Goal: Transaction & Acquisition: Purchase product/service

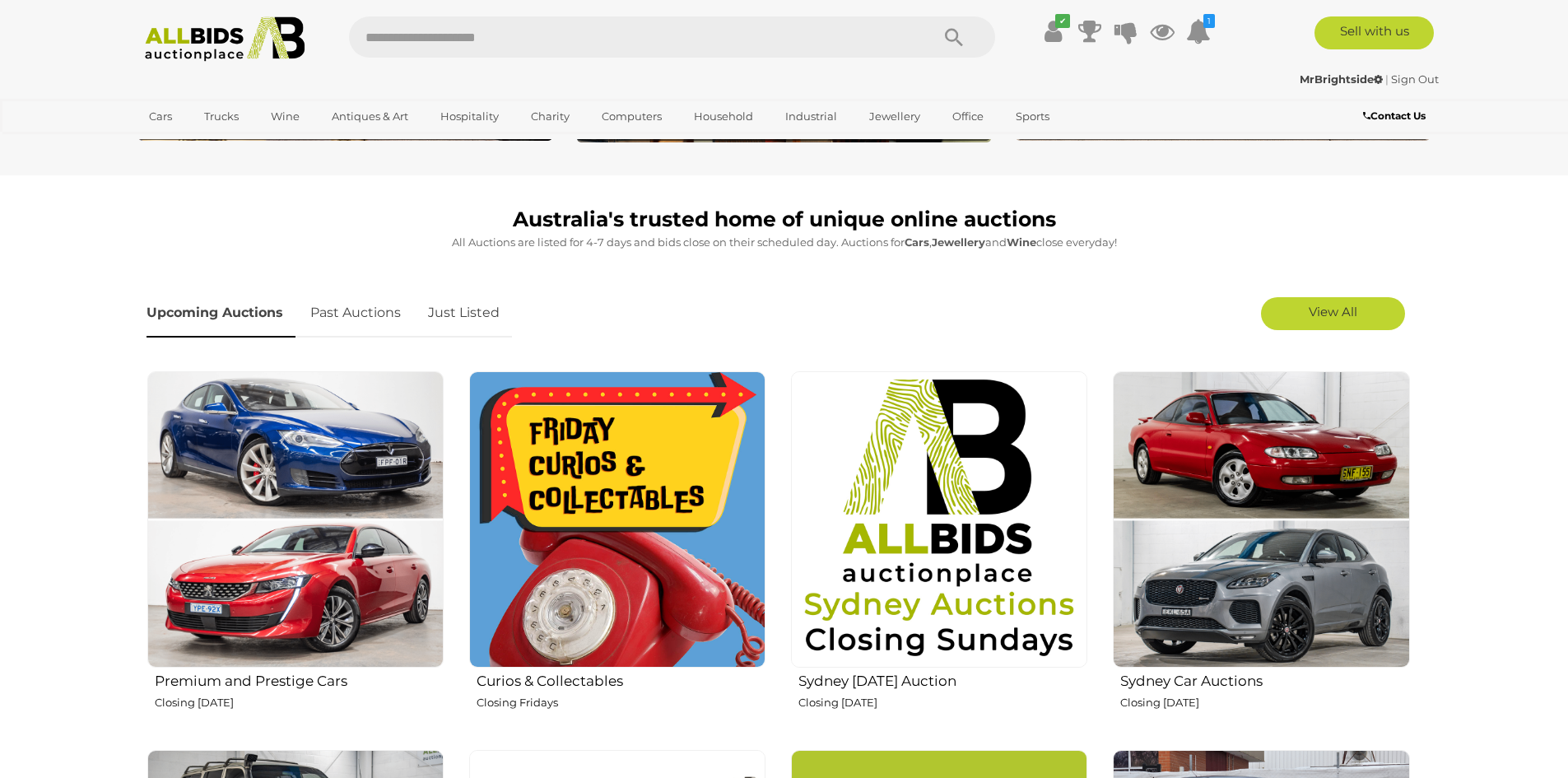
scroll to position [412, 0]
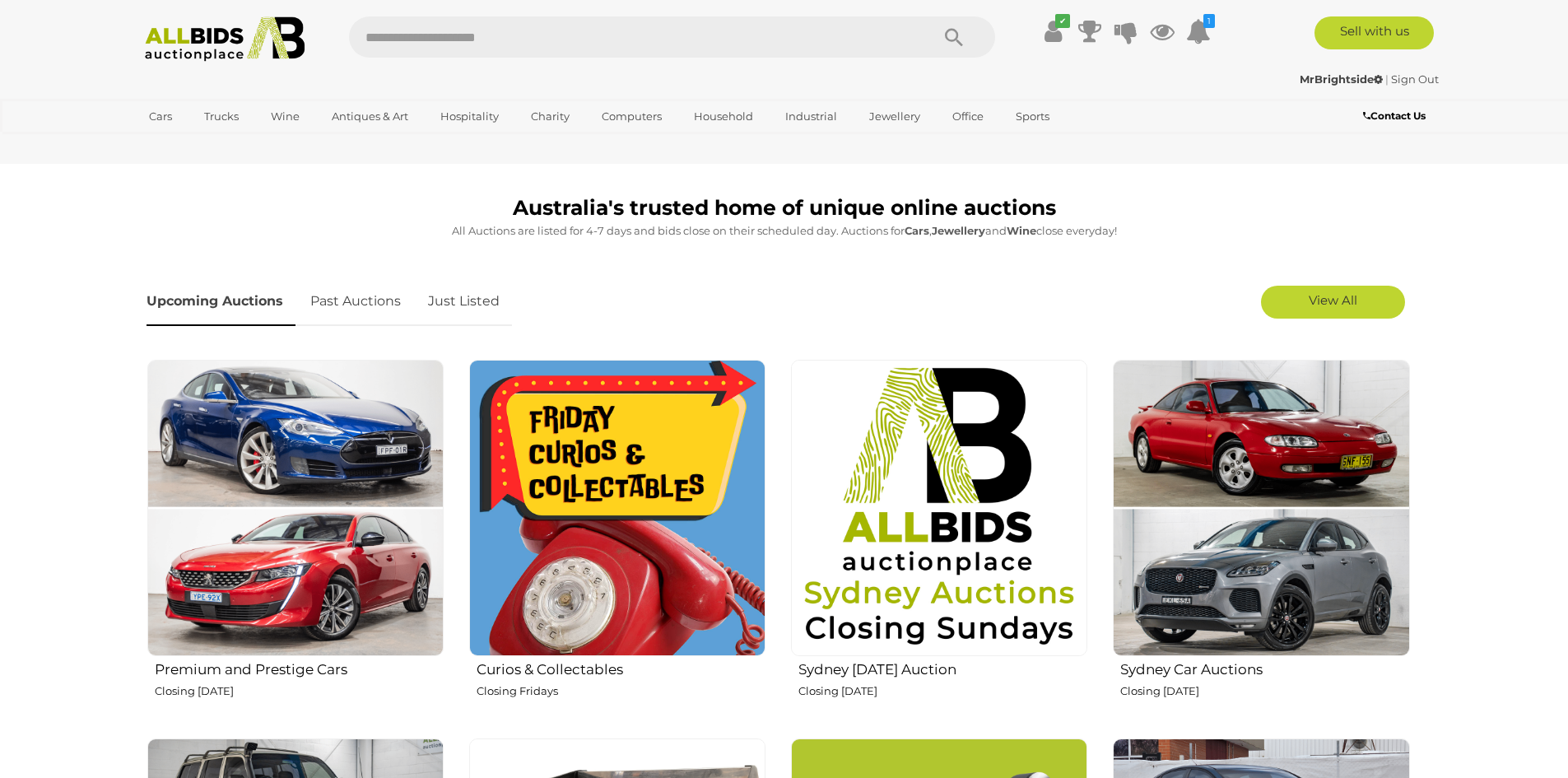
click at [479, 305] on link "Just Listed" at bounding box center [464, 301] width 96 height 48
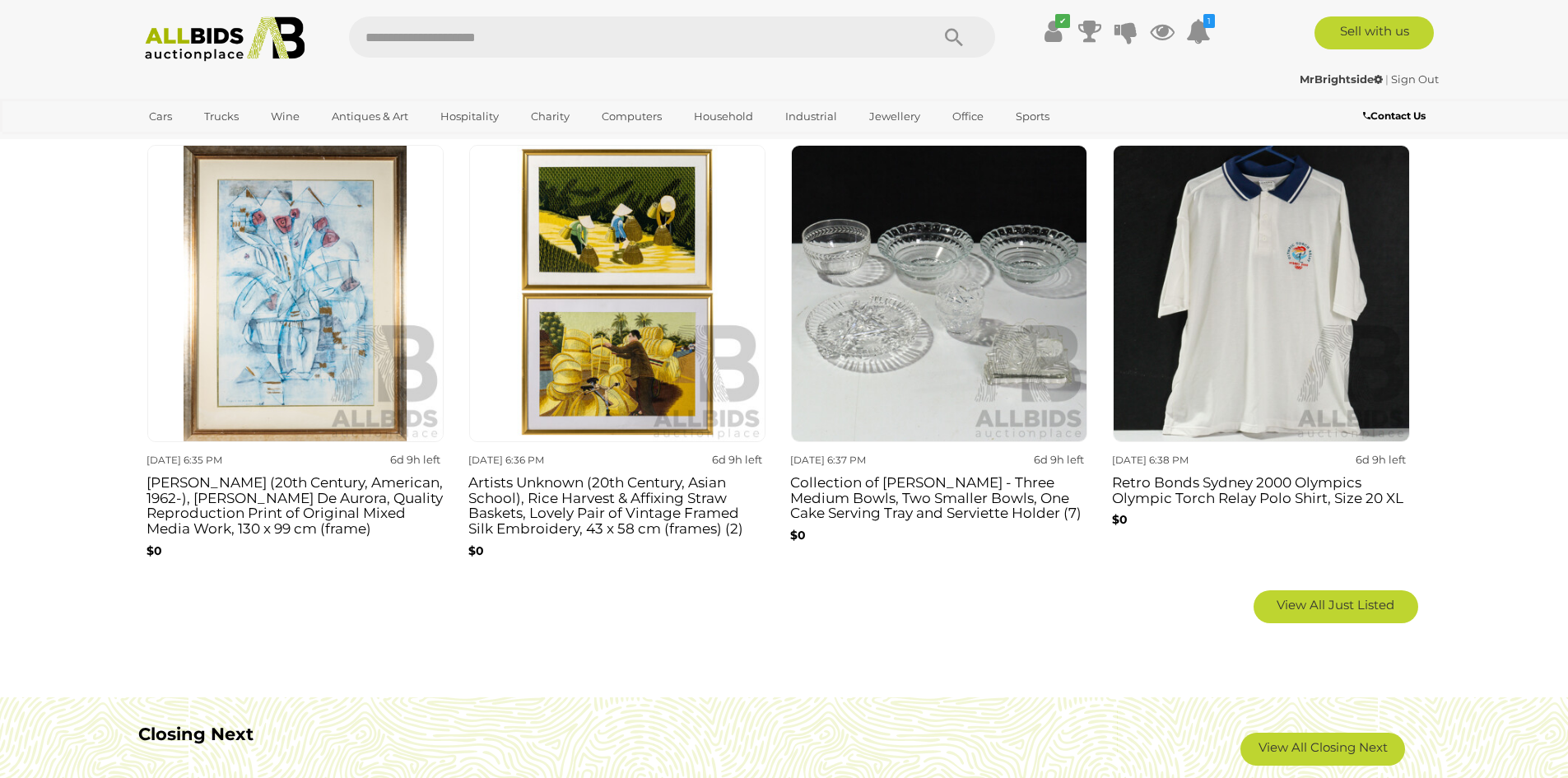
scroll to position [1152, 0]
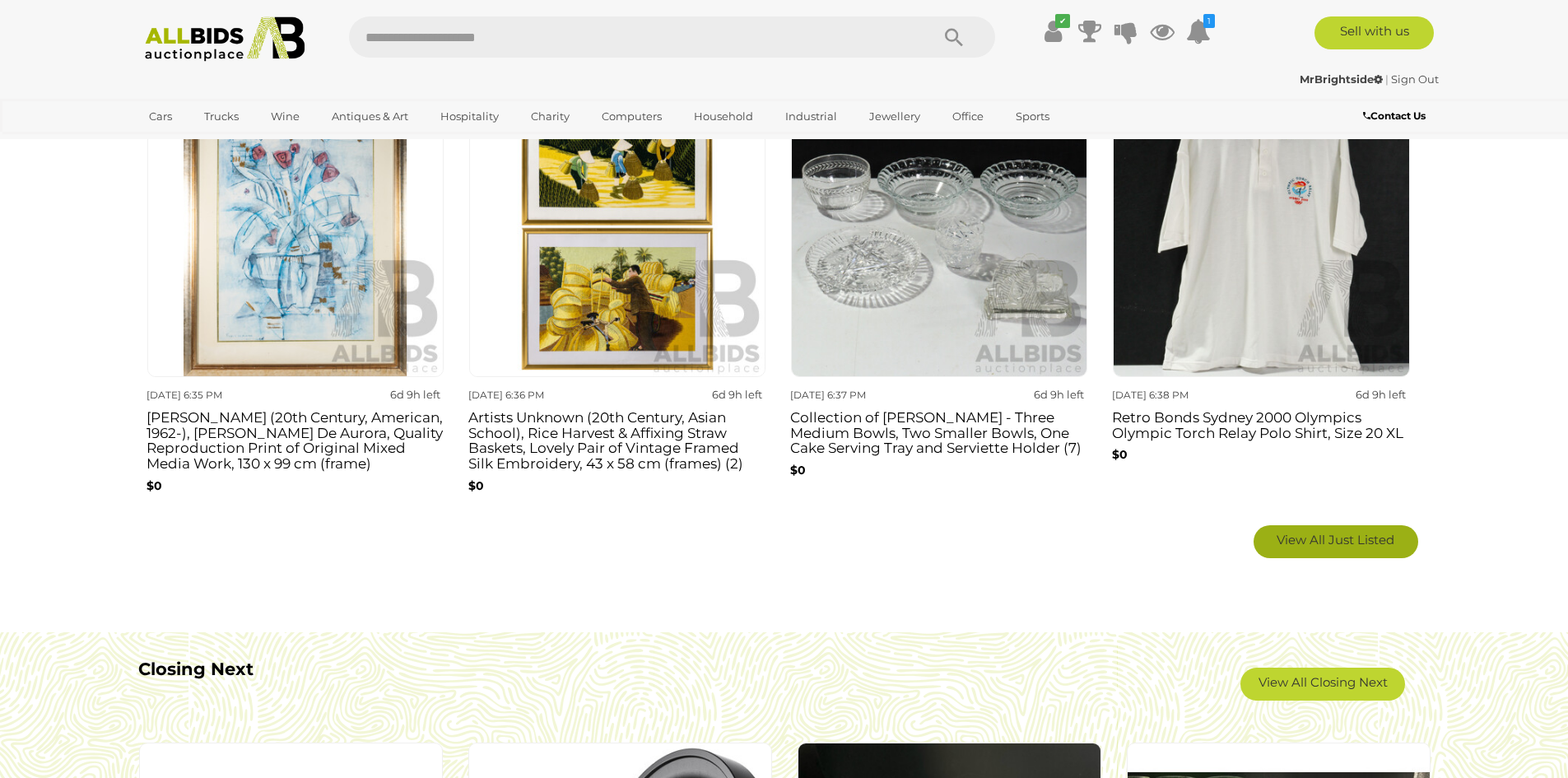
click at [1350, 550] on link "View All Just Listed" at bounding box center [1335, 542] width 165 height 33
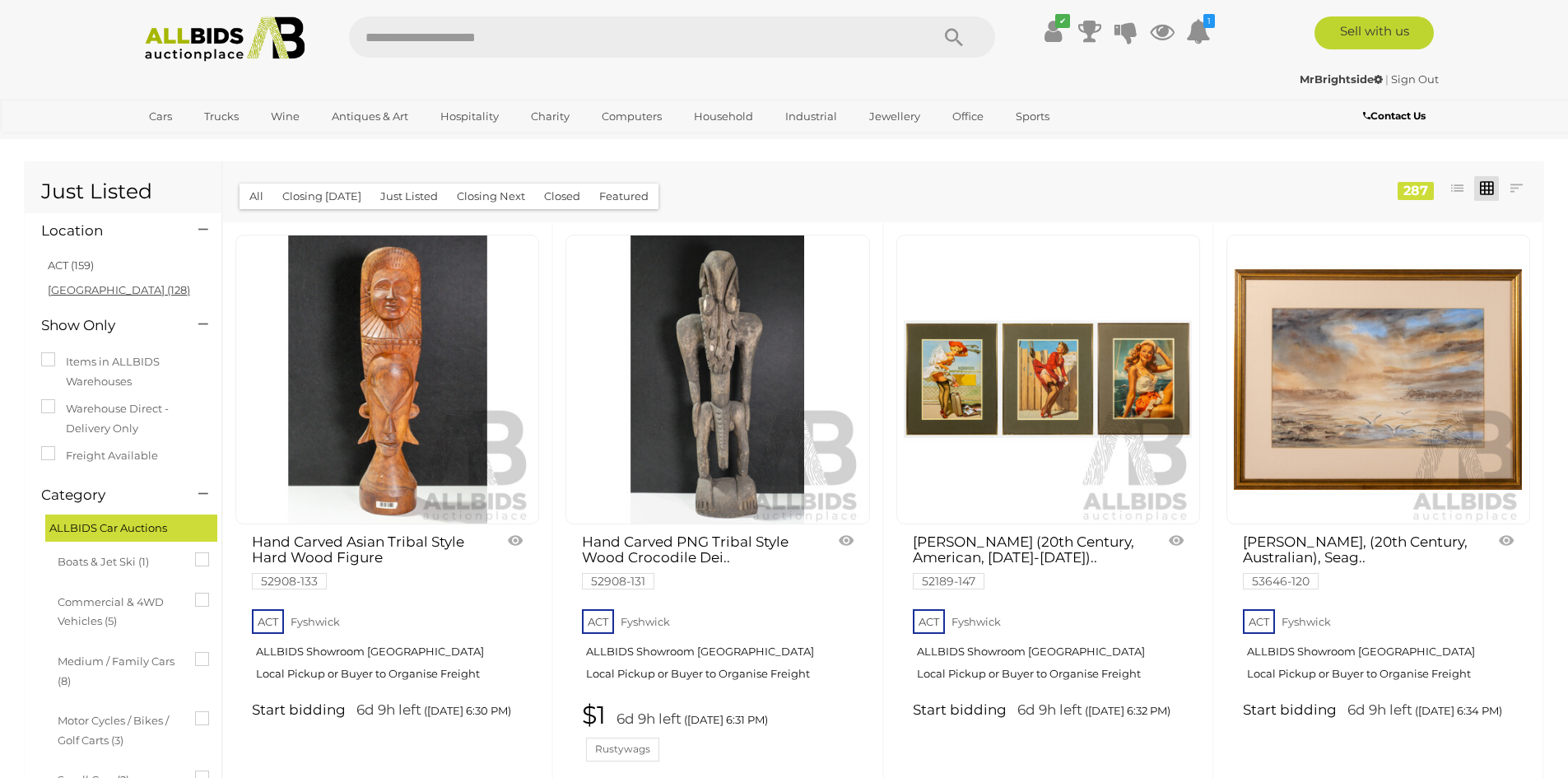
click at [69, 286] on link "[GEOGRAPHIC_DATA] (128)" at bounding box center [119, 289] width 143 height 13
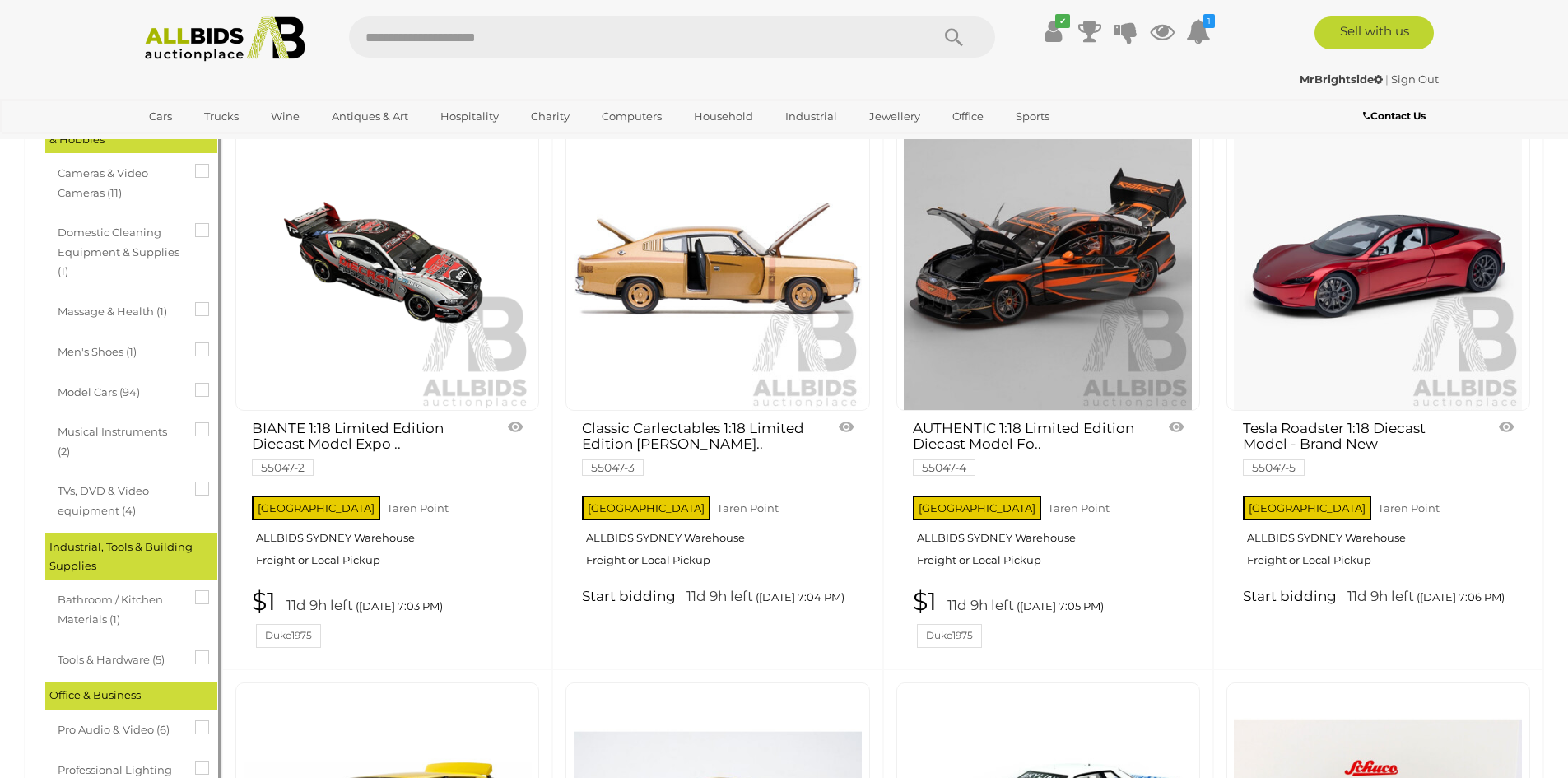
scroll to position [1234, 0]
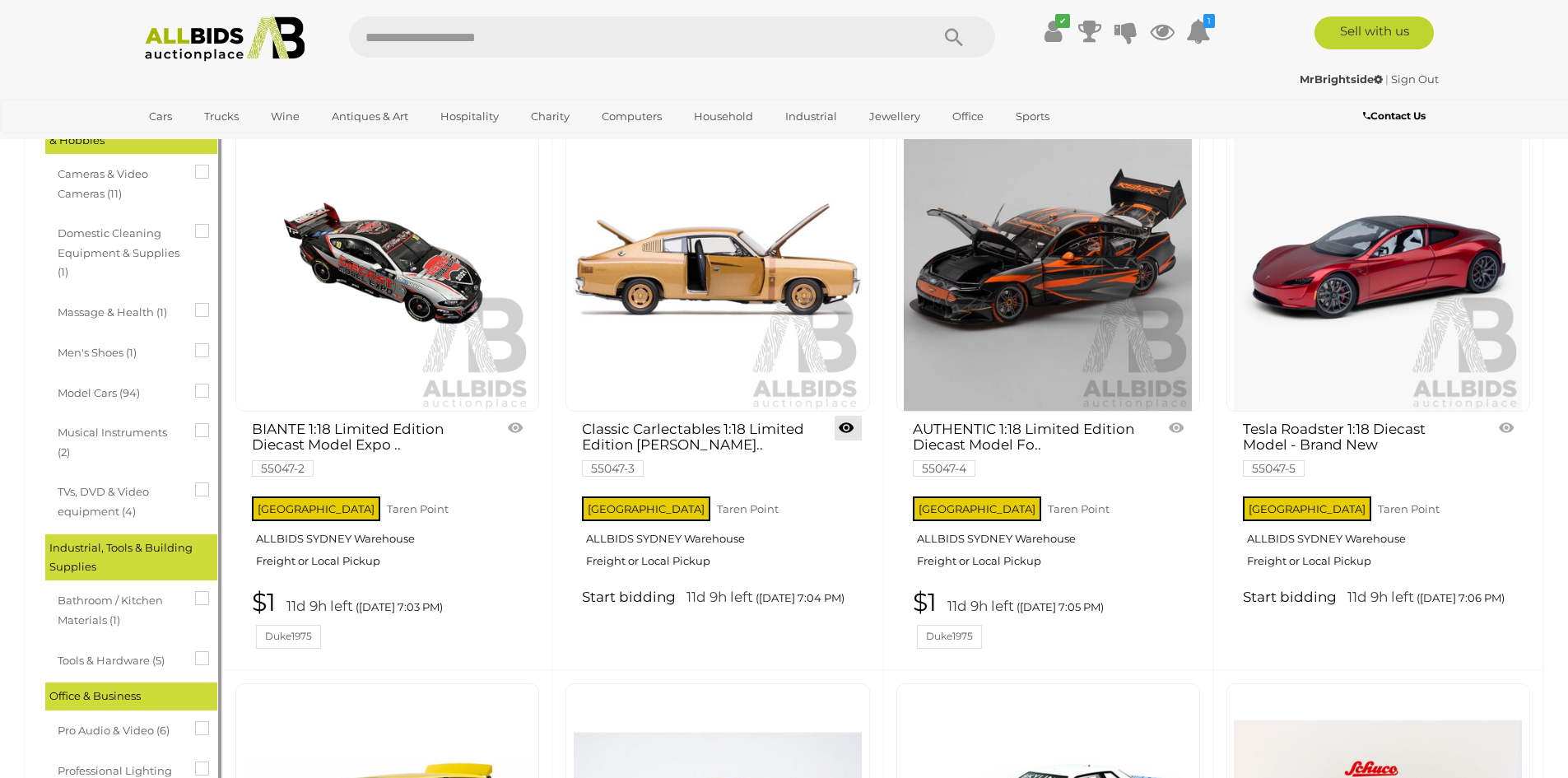
click at [851, 424] on link at bounding box center [848, 427] width 27 height 25
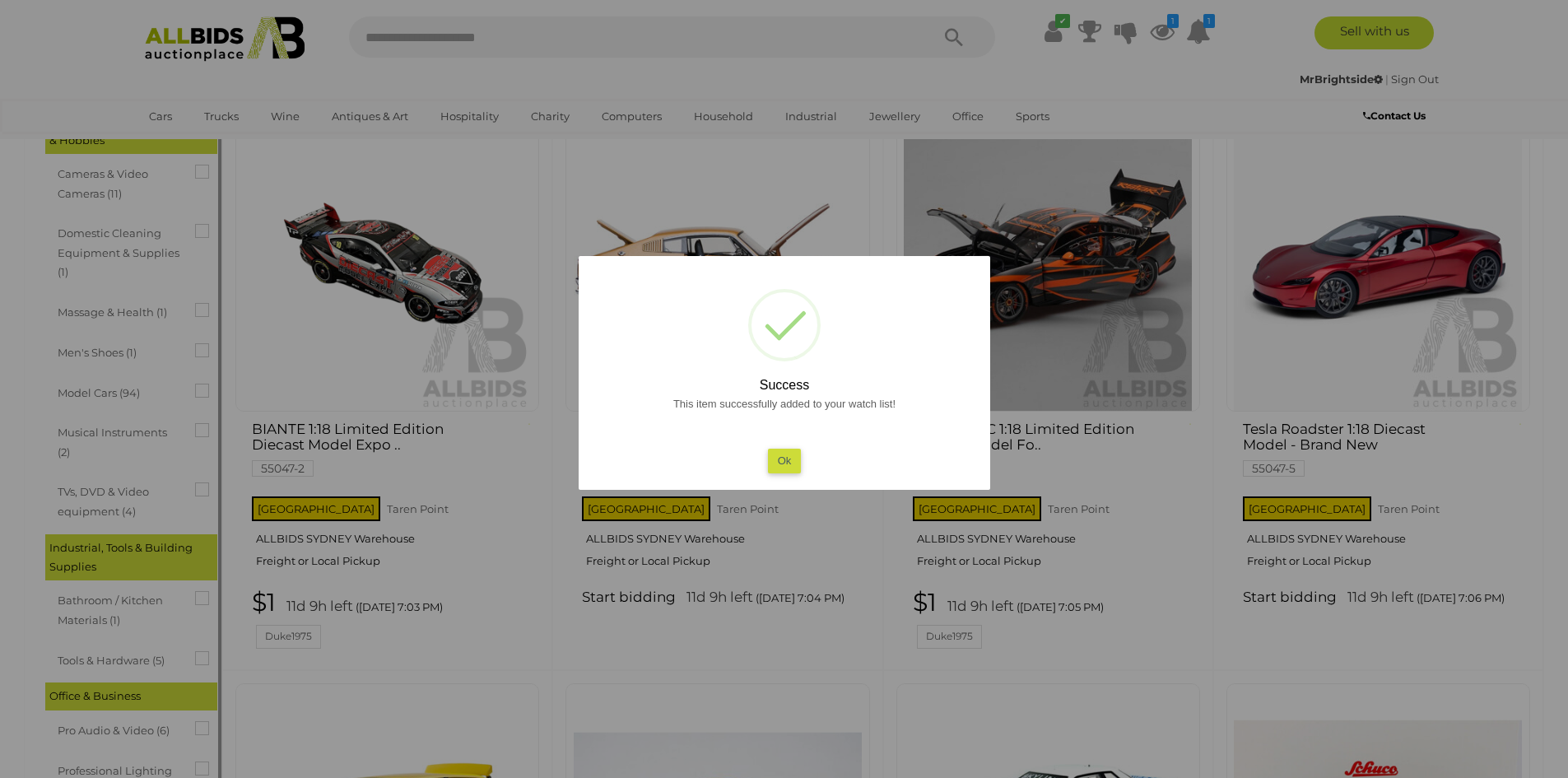
click at [777, 464] on button "Ok" at bounding box center [784, 460] width 34 height 24
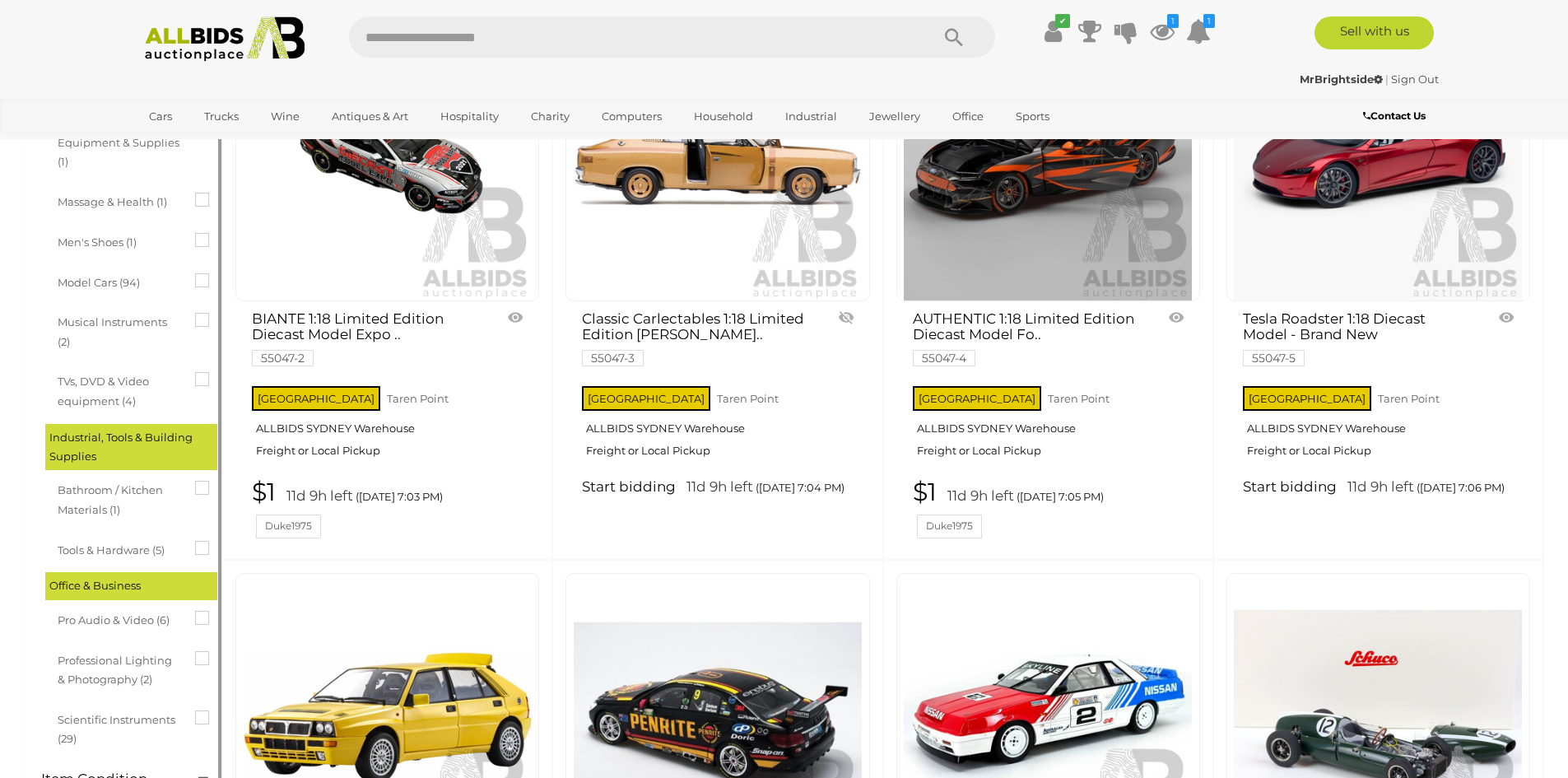
scroll to position [1728, 0]
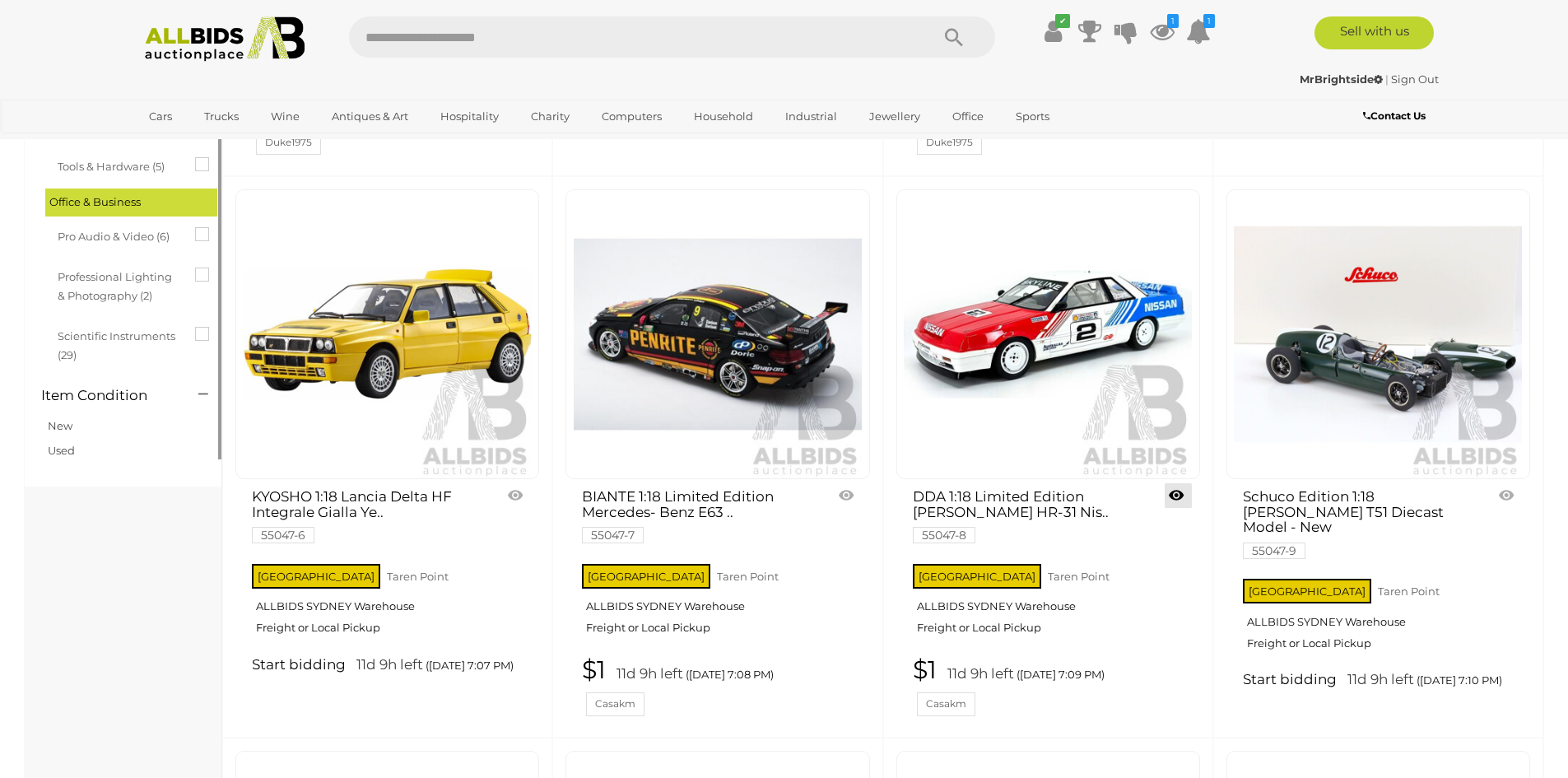
click at [1187, 500] on link at bounding box center [1178, 494] width 27 height 25
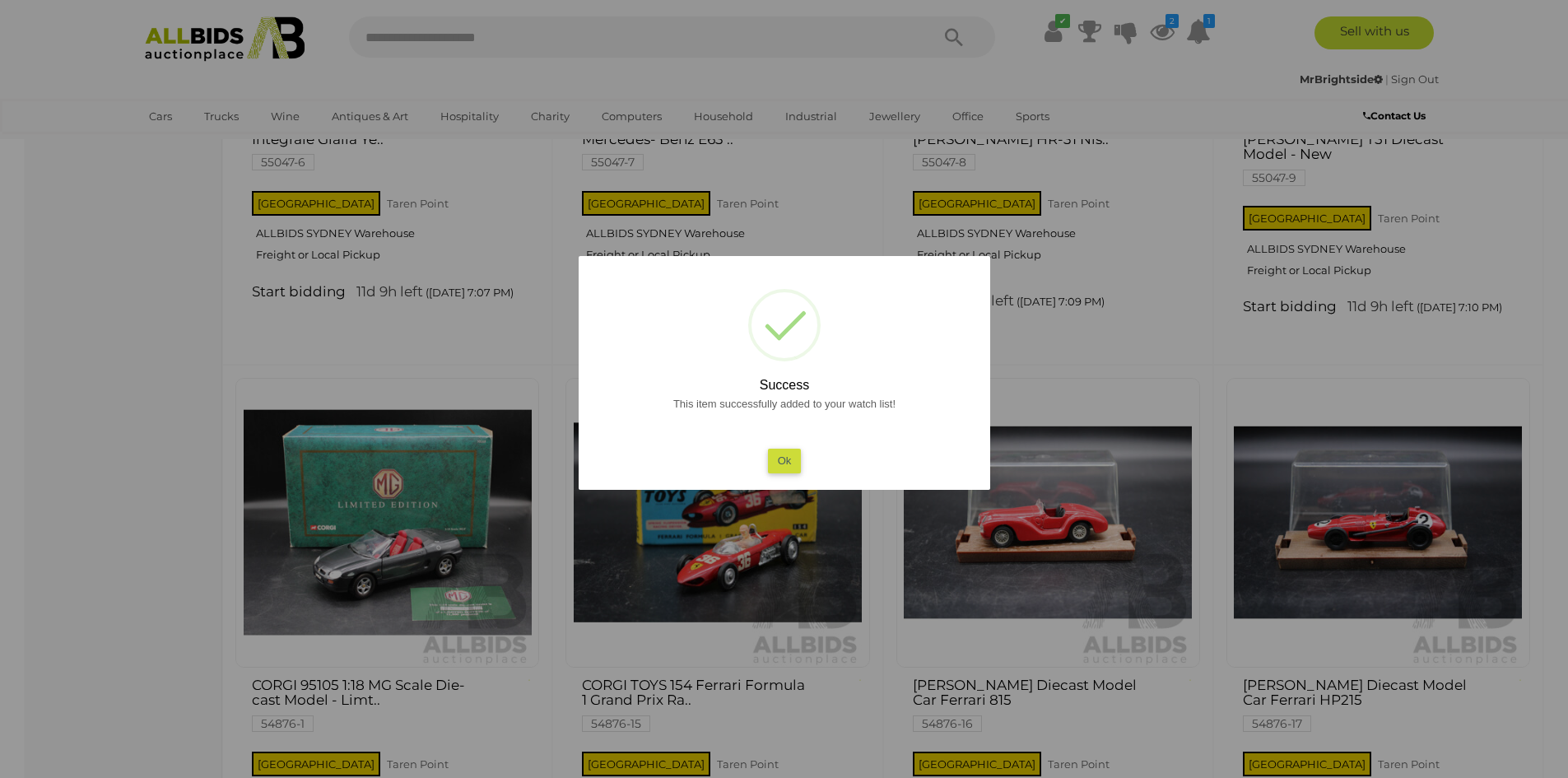
scroll to position [2222, 0]
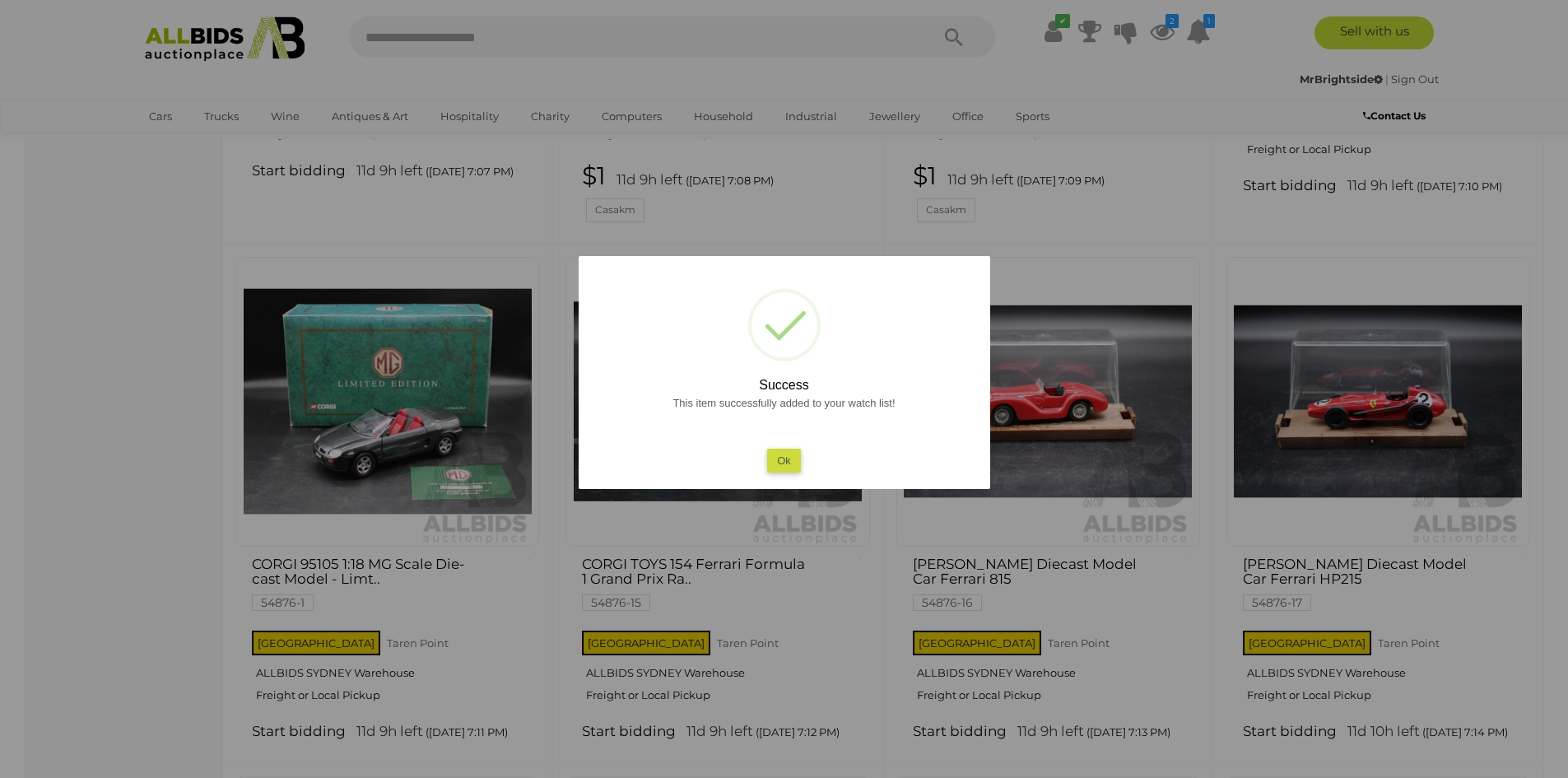
click at [793, 454] on button "Ok" at bounding box center [784, 460] width 34 height 24
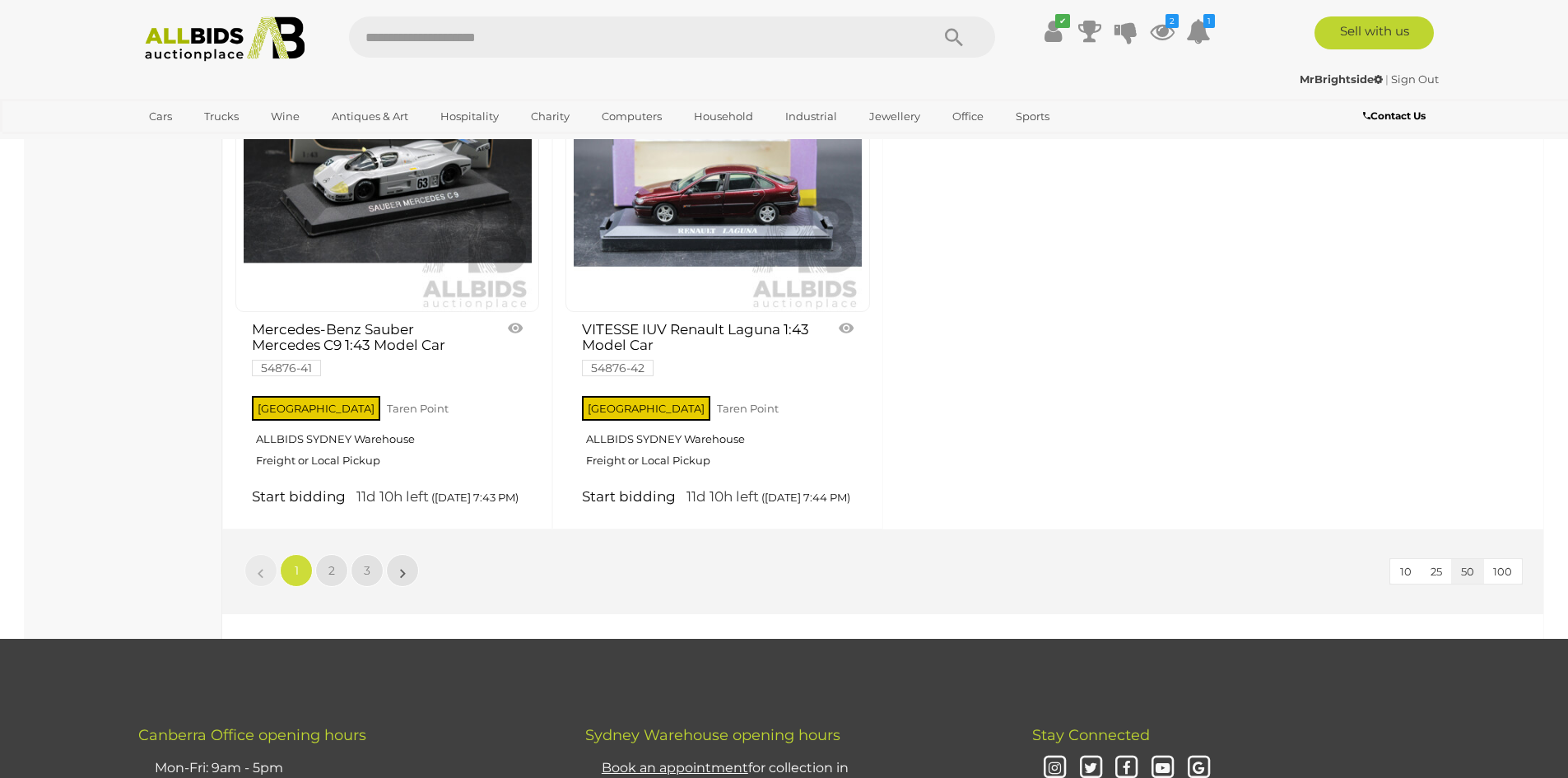
scroll to position [6748, 0]
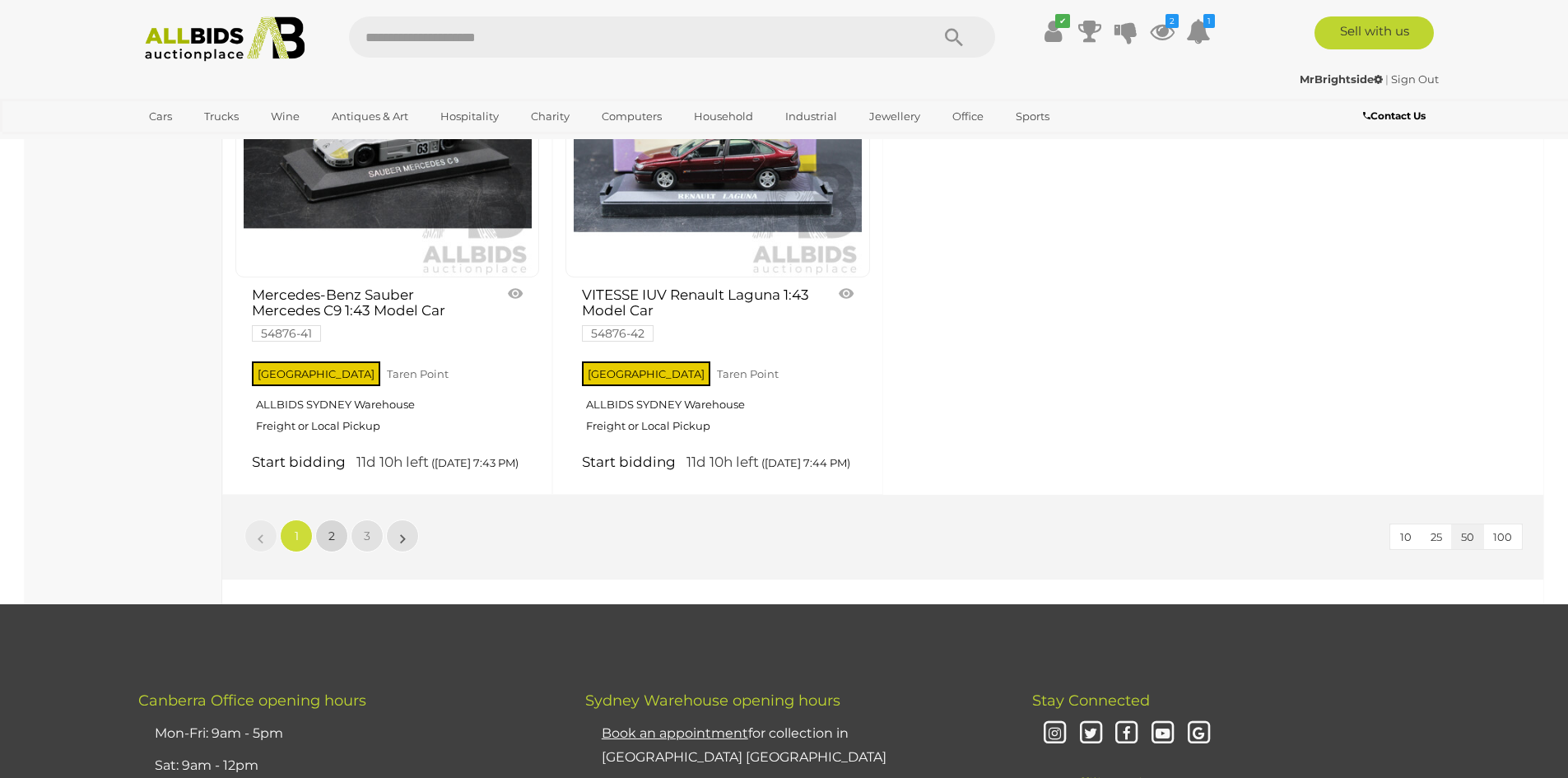
click at [344, 553] on link "2" at bounding box center [332, 535] width 33 height 33
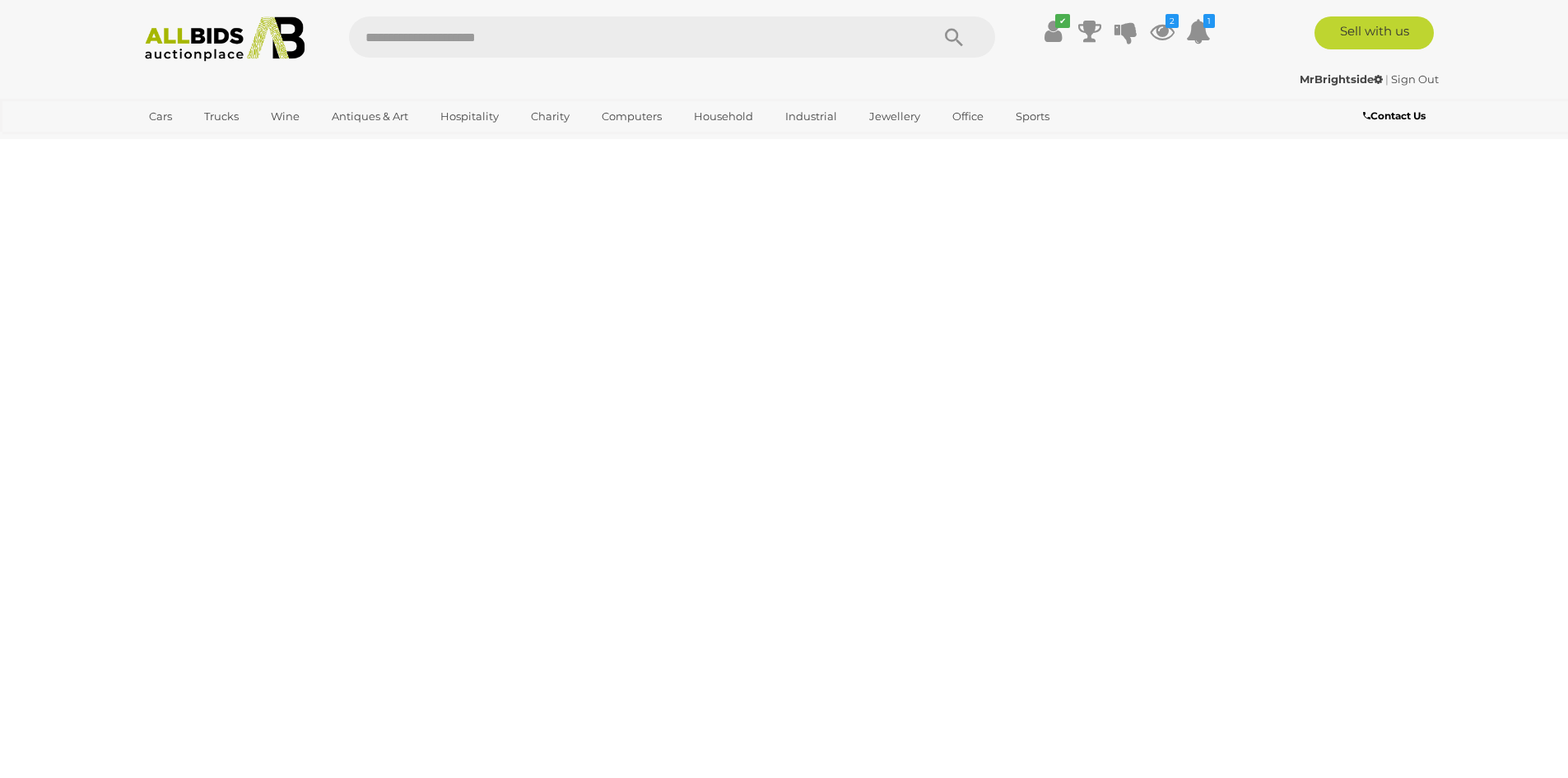
scroll to position [0, 0]
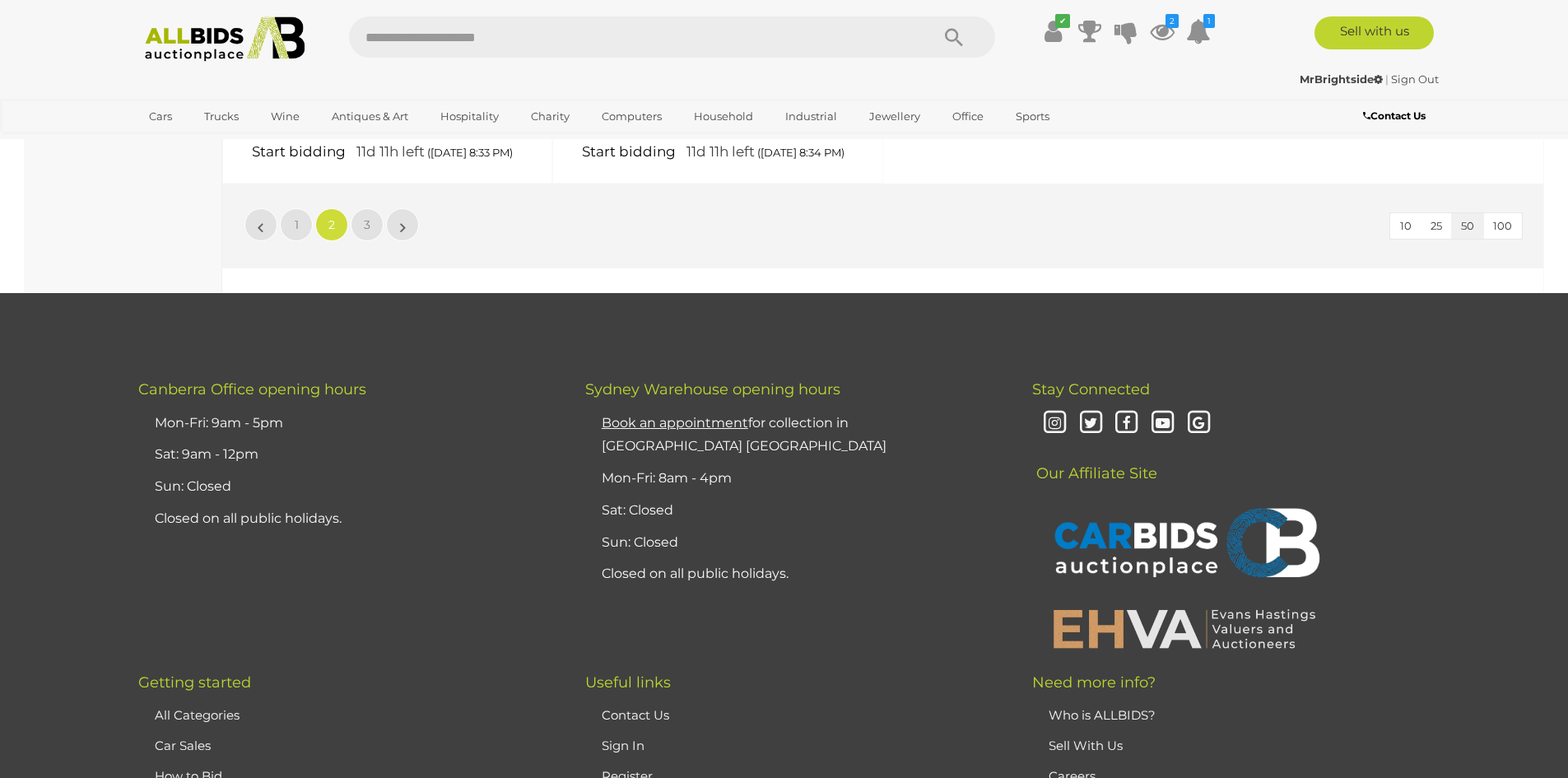
scroll to position [7077, 0]
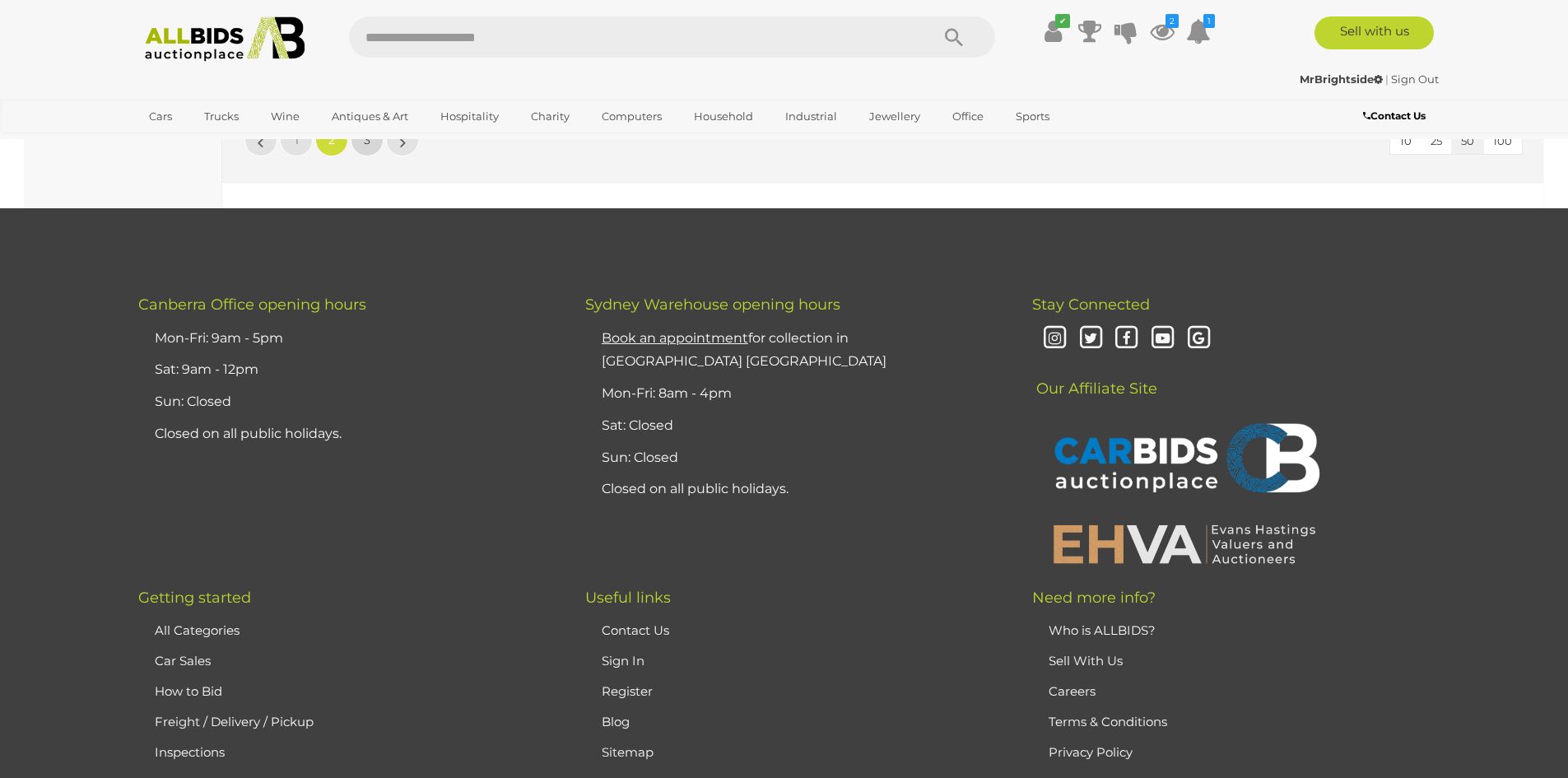
click at [374, 156] on link "3" at bounding box center [367, 140] width 33 height 33
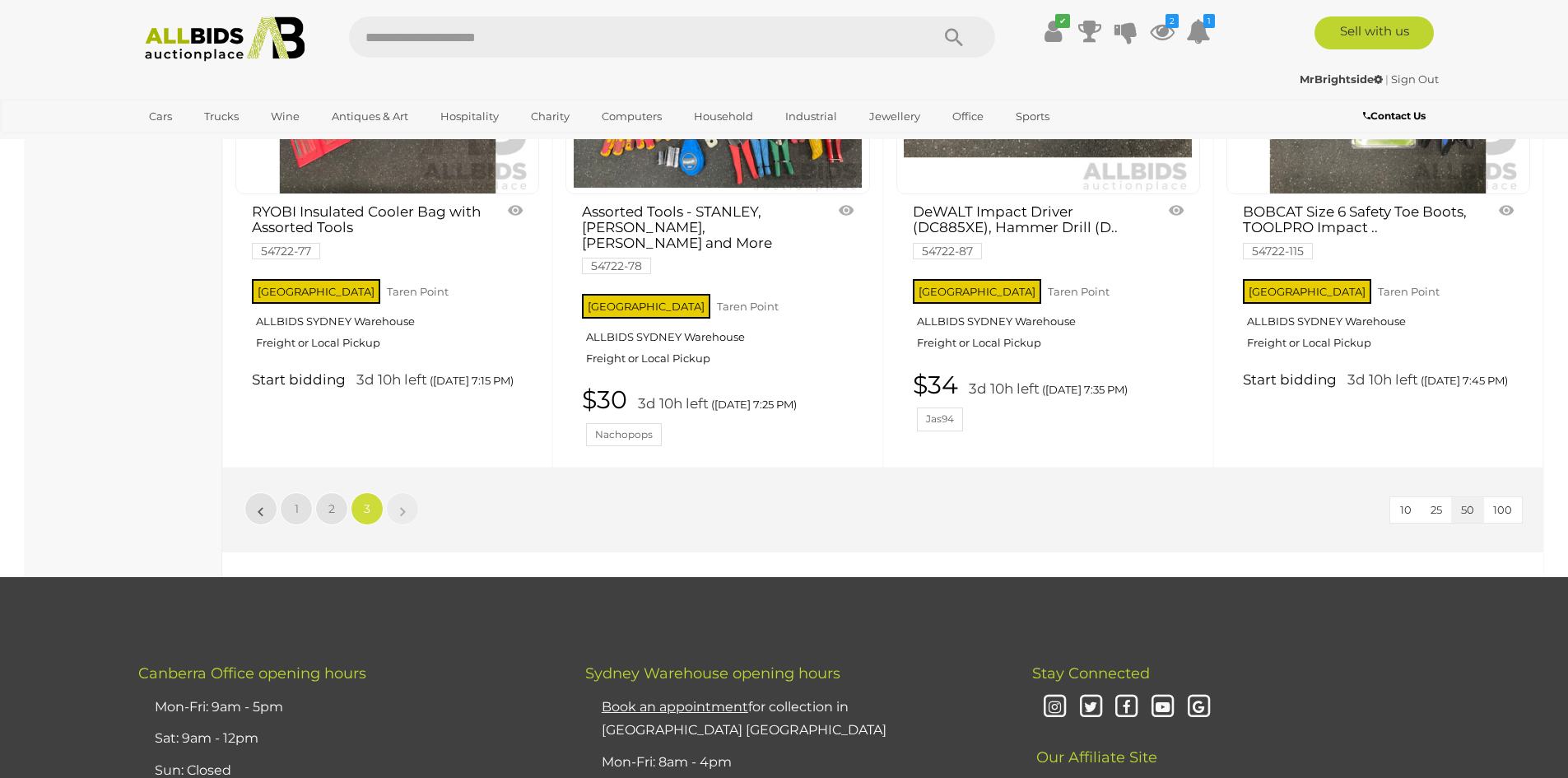
scroll to position [3538, 0]
